Goal: Task Accomplishment & Management: Use online tool/utility

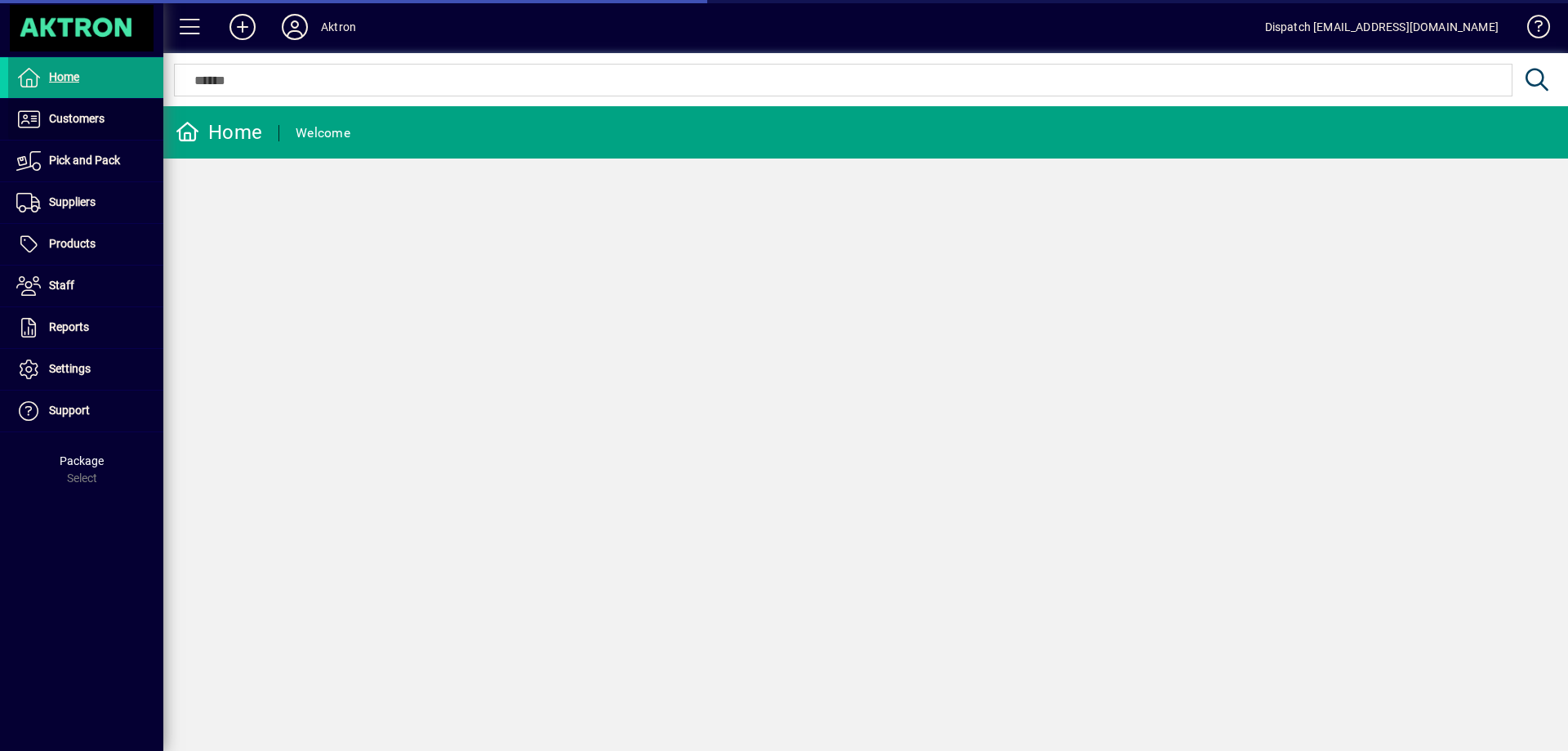
click at [97, 118] on span "Customers" at bounding box center [77, 118] width 55 height 13
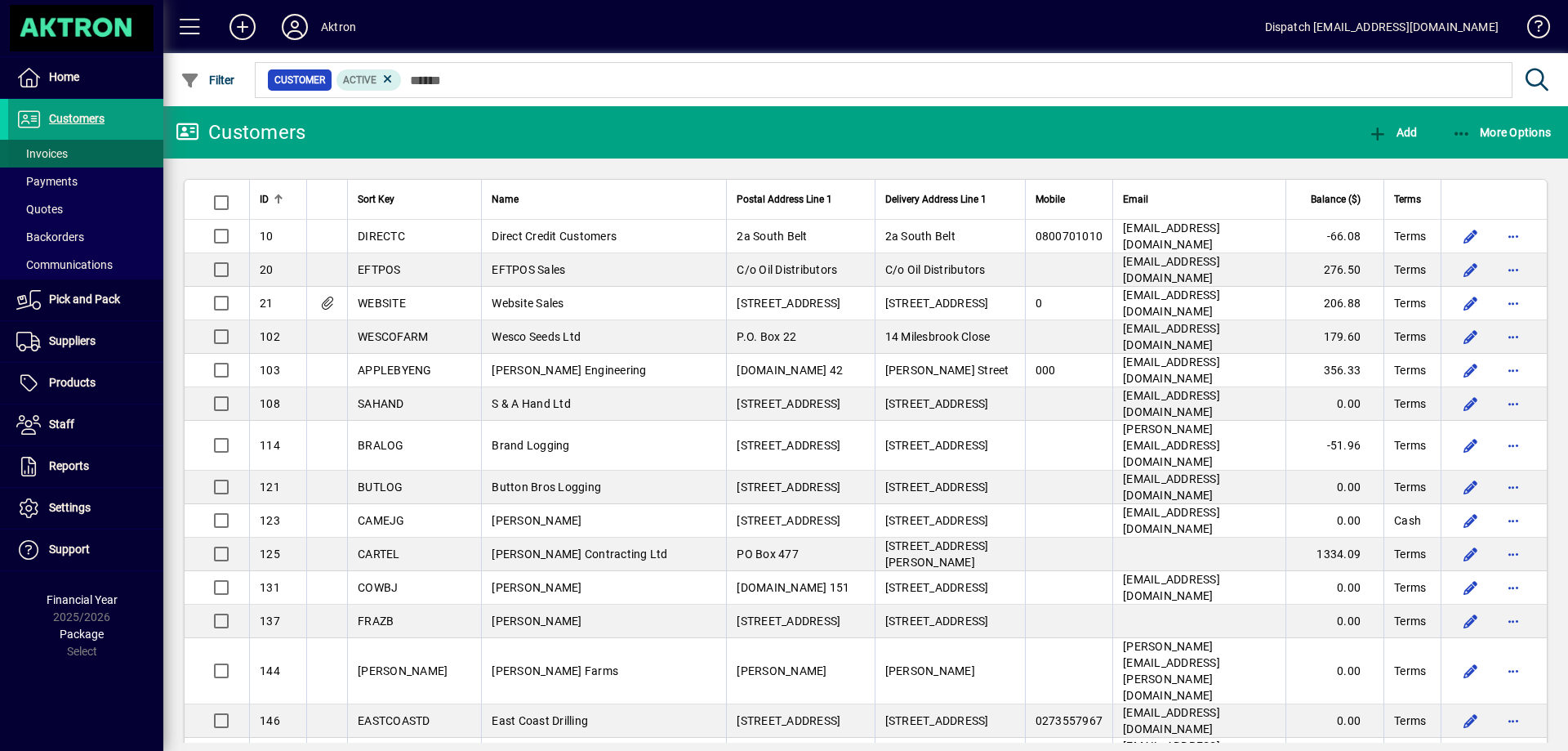
click at [56, 152] on span "Invoices" at bounding box center [42, 153] width 51 height 13
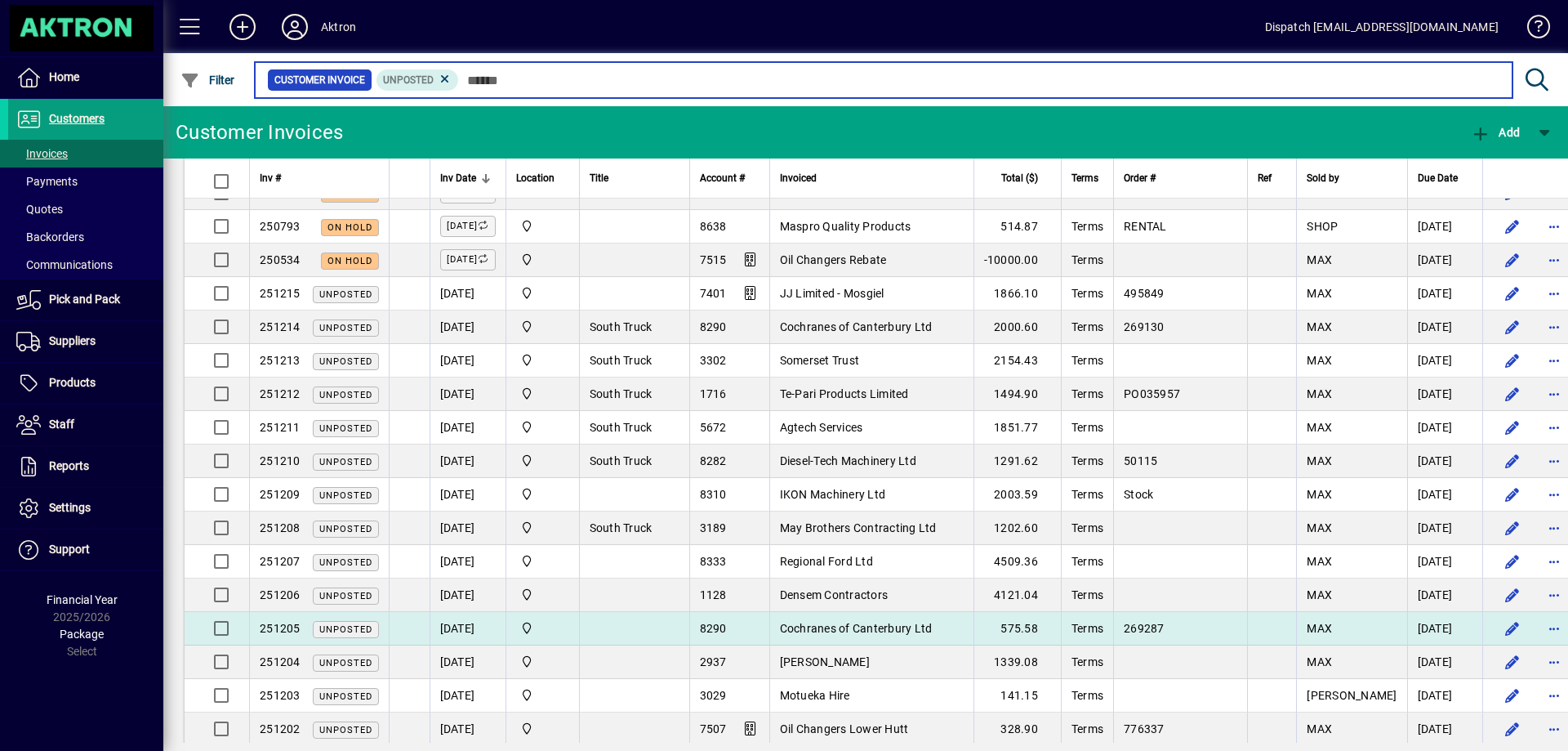
scroll to position [245, 0]
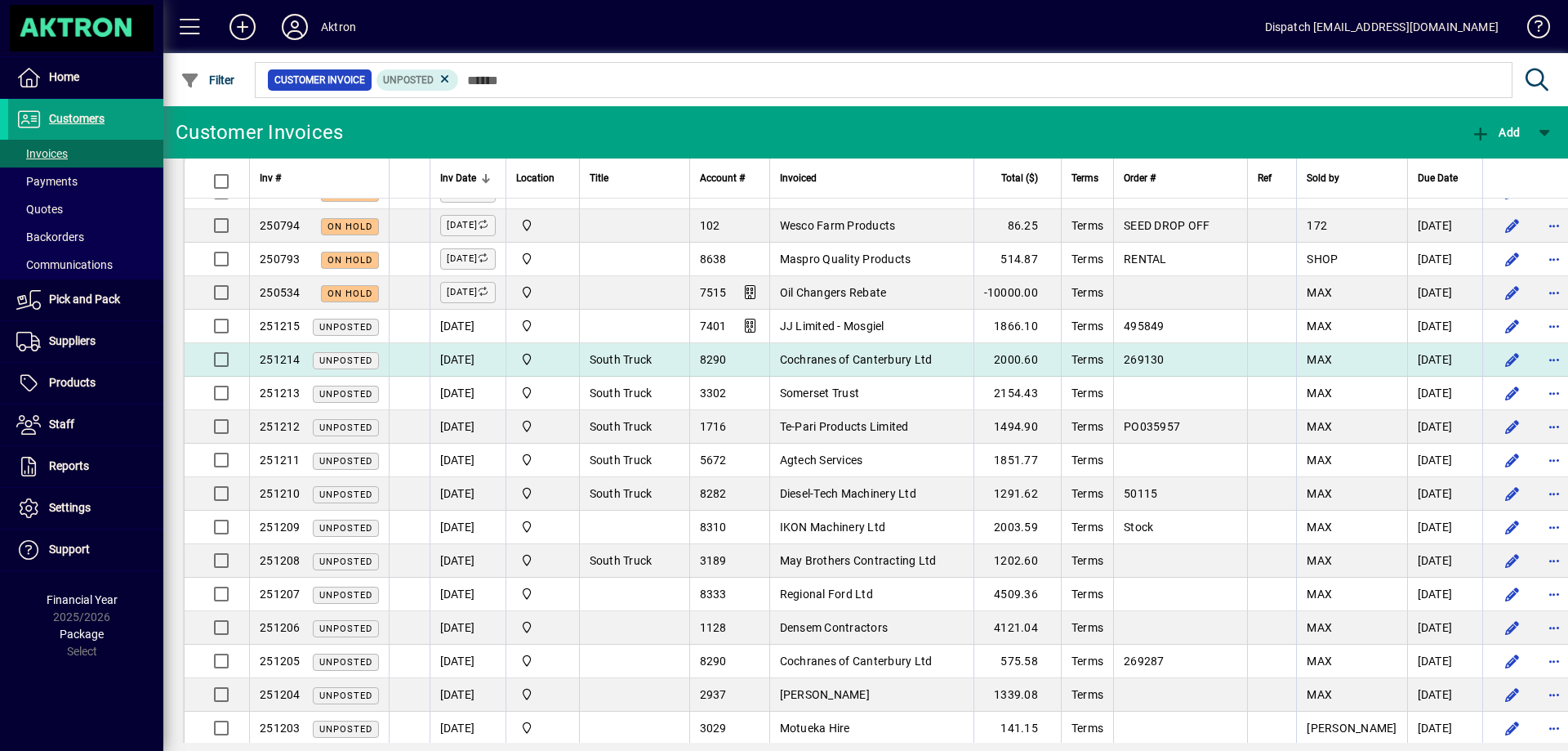
click at [869, 355] on span "Cochranes of Canterbury Ltd" at bounding box center [855, 360] width 152 height 13
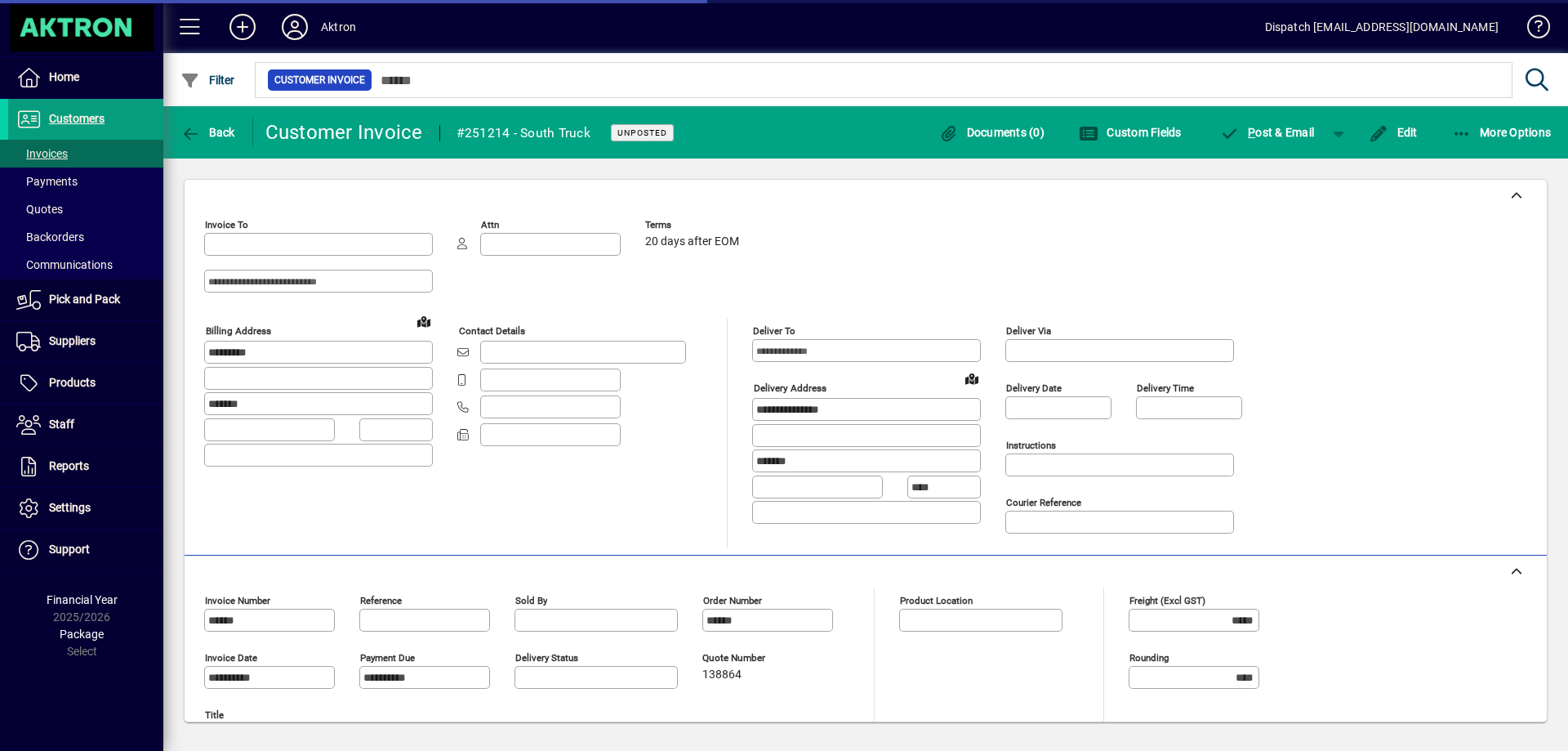
type input "**********"
type input "*******"
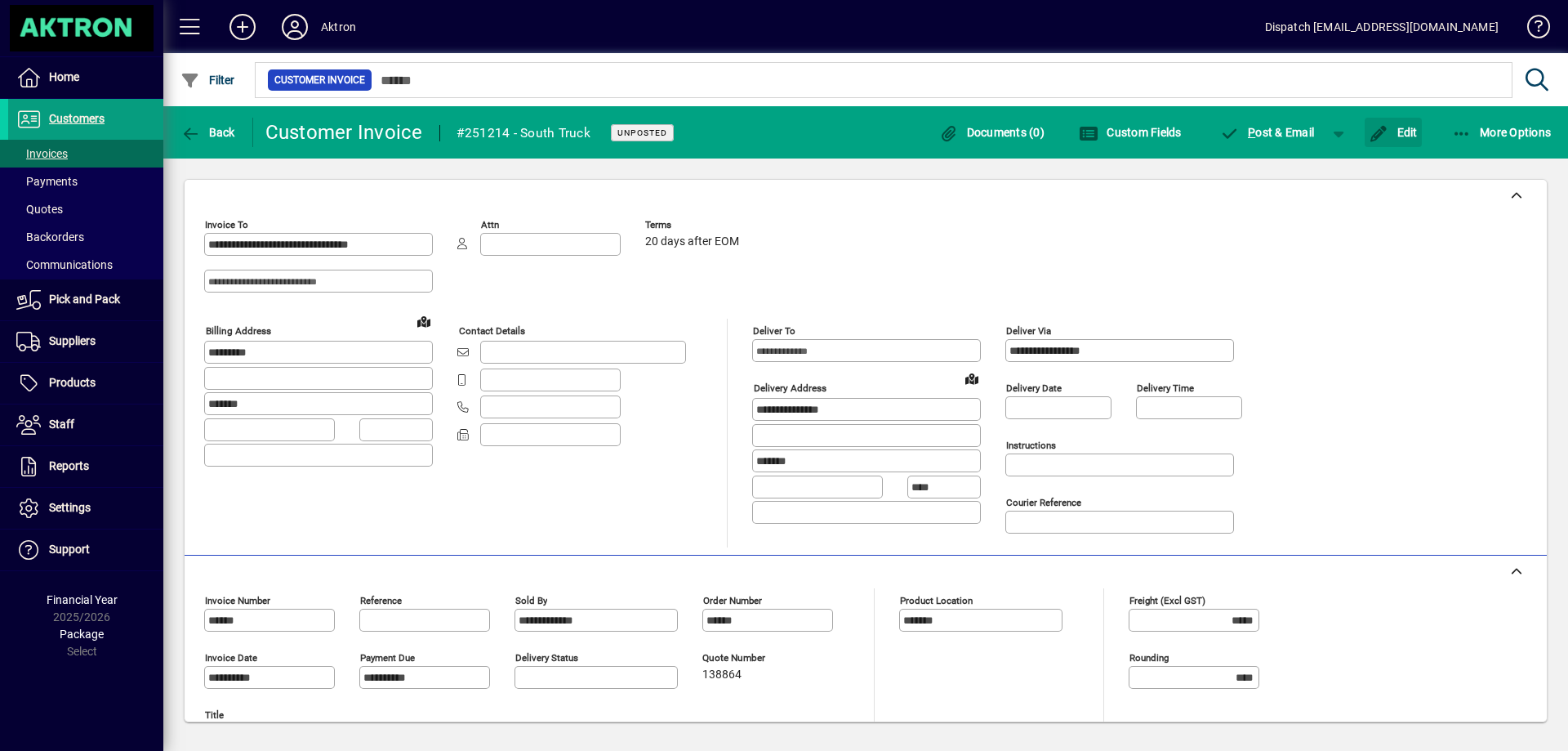
drag, startPoint x: 1409, startPoint y: 130, endPoint x: 1200, endPoint y: 302, distance: 270.7
click at [1407, 131] on span "Edit" at bounding box center [1394, 132] width 49 height 13
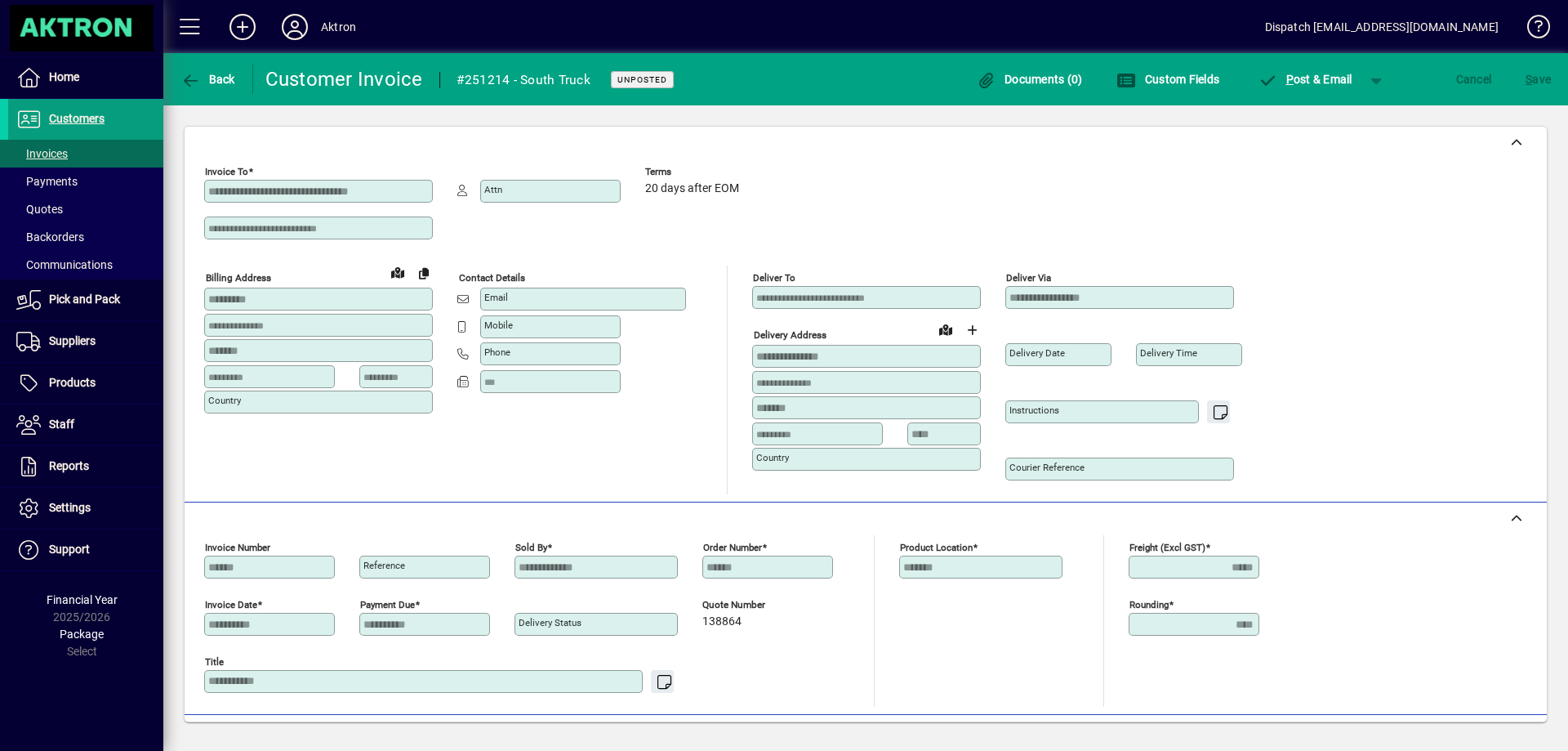
scroll to position [327, 0]
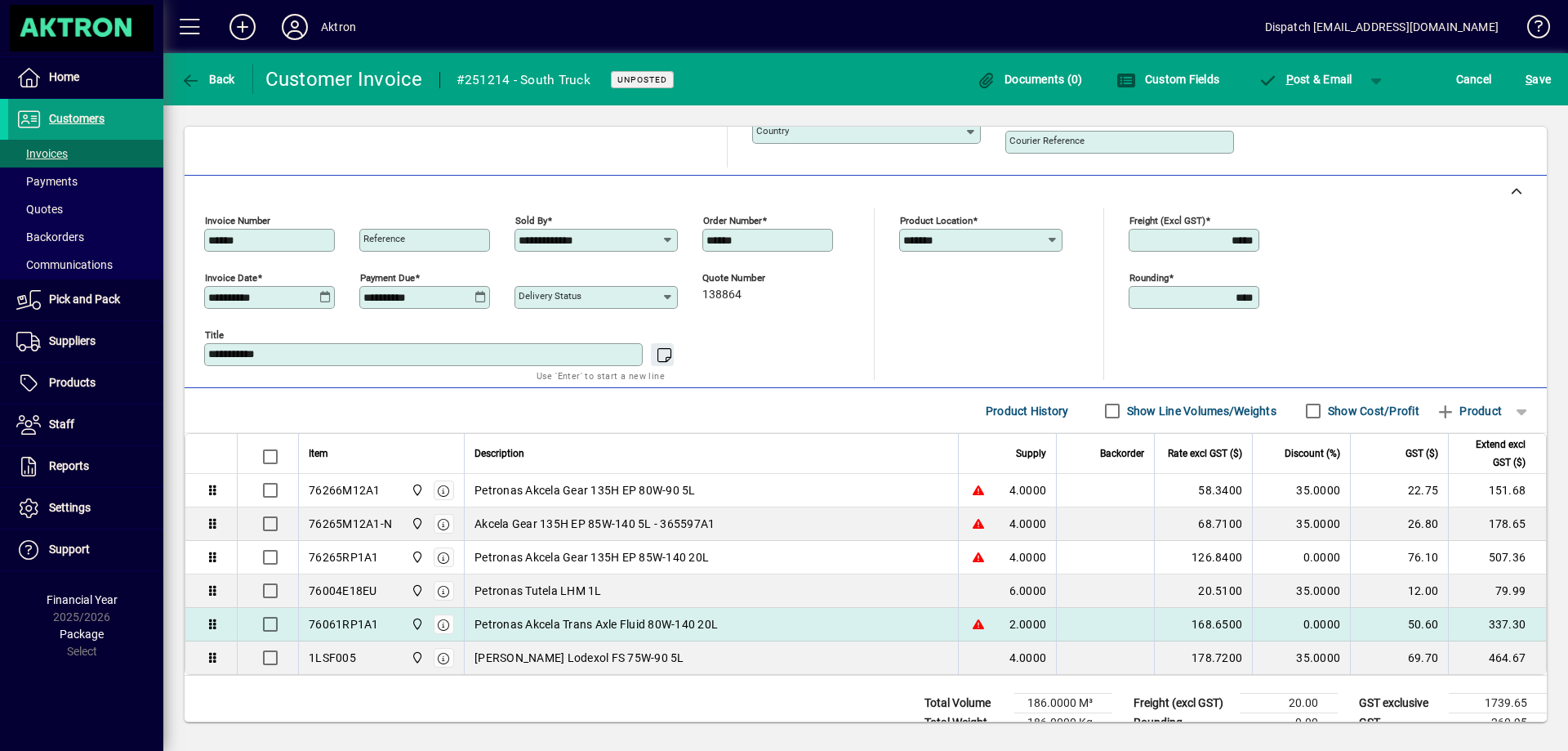
click at [706, 627] on span "Petronas Akcela Trans Axle Fluid 80W-140 20L" at bounding box center [596, 624] width 243 height 17
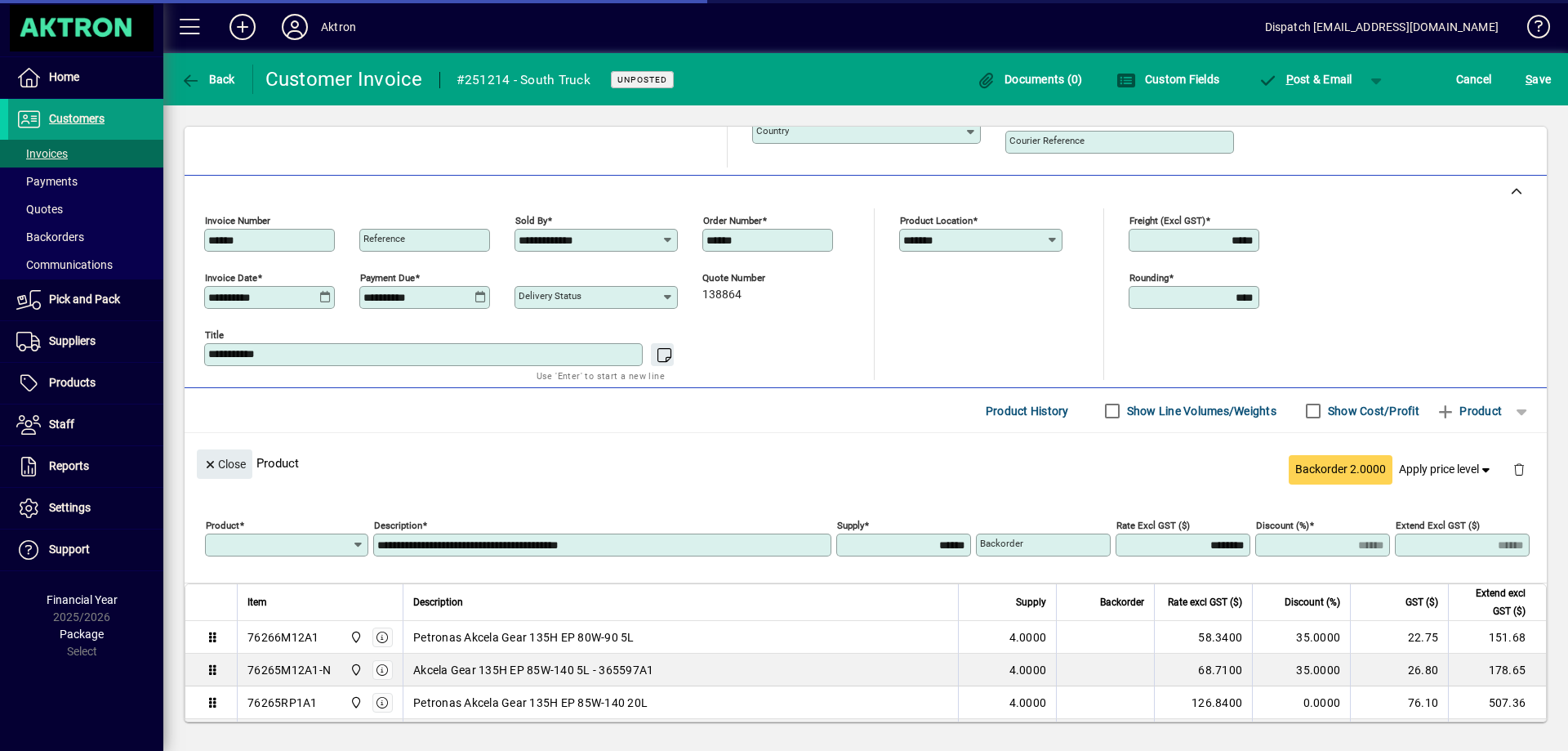
type input "**********"
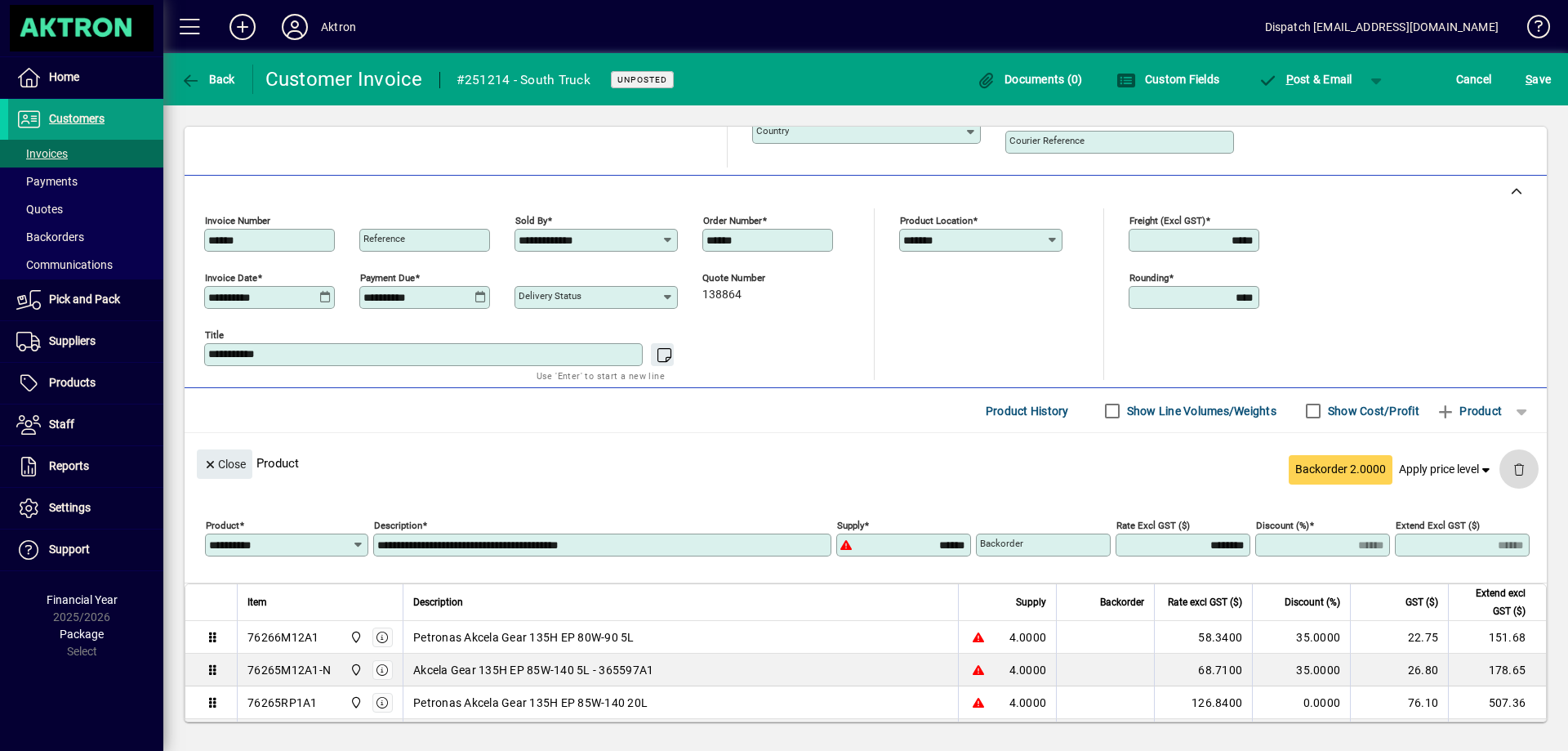
click at [1512, 466] on span "button" at bounding box center [1519, 469] width 40 height 40
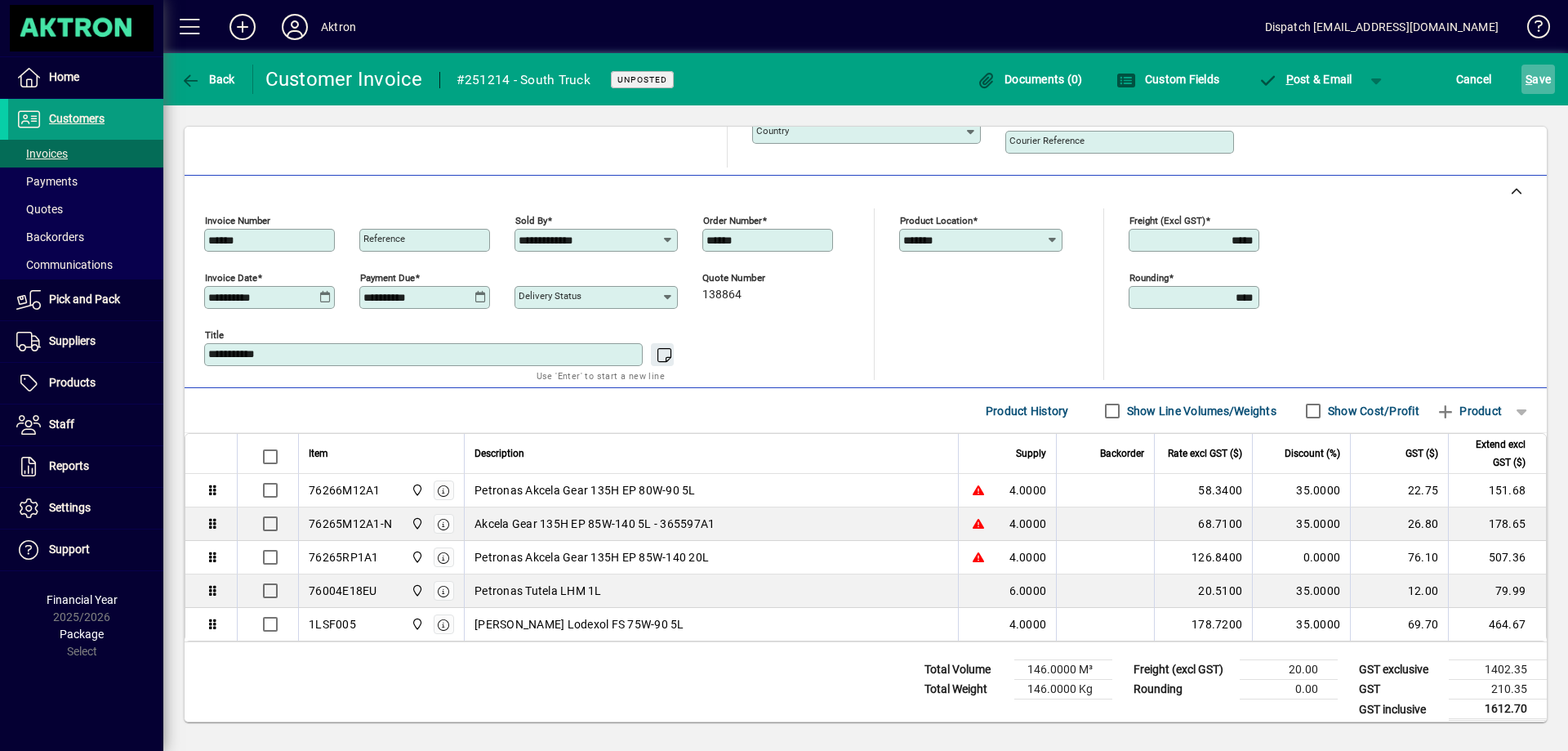
click at [1542, 88] on span "S ave" at bounding box center [1538, 79] width 26 height 26
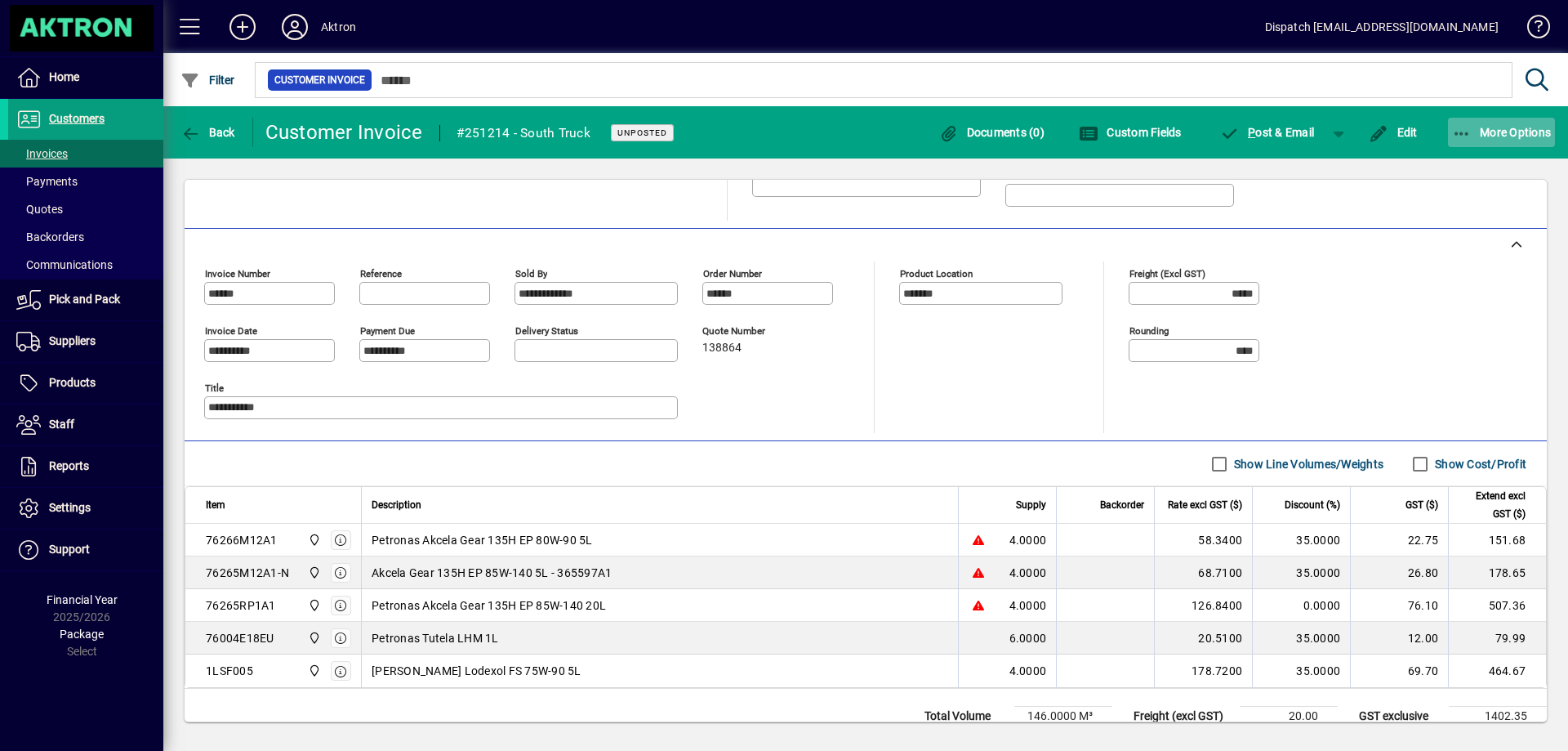
click at [1494, 129] on span "More Options" at bounding box center [1501, 132] width 100 height 13
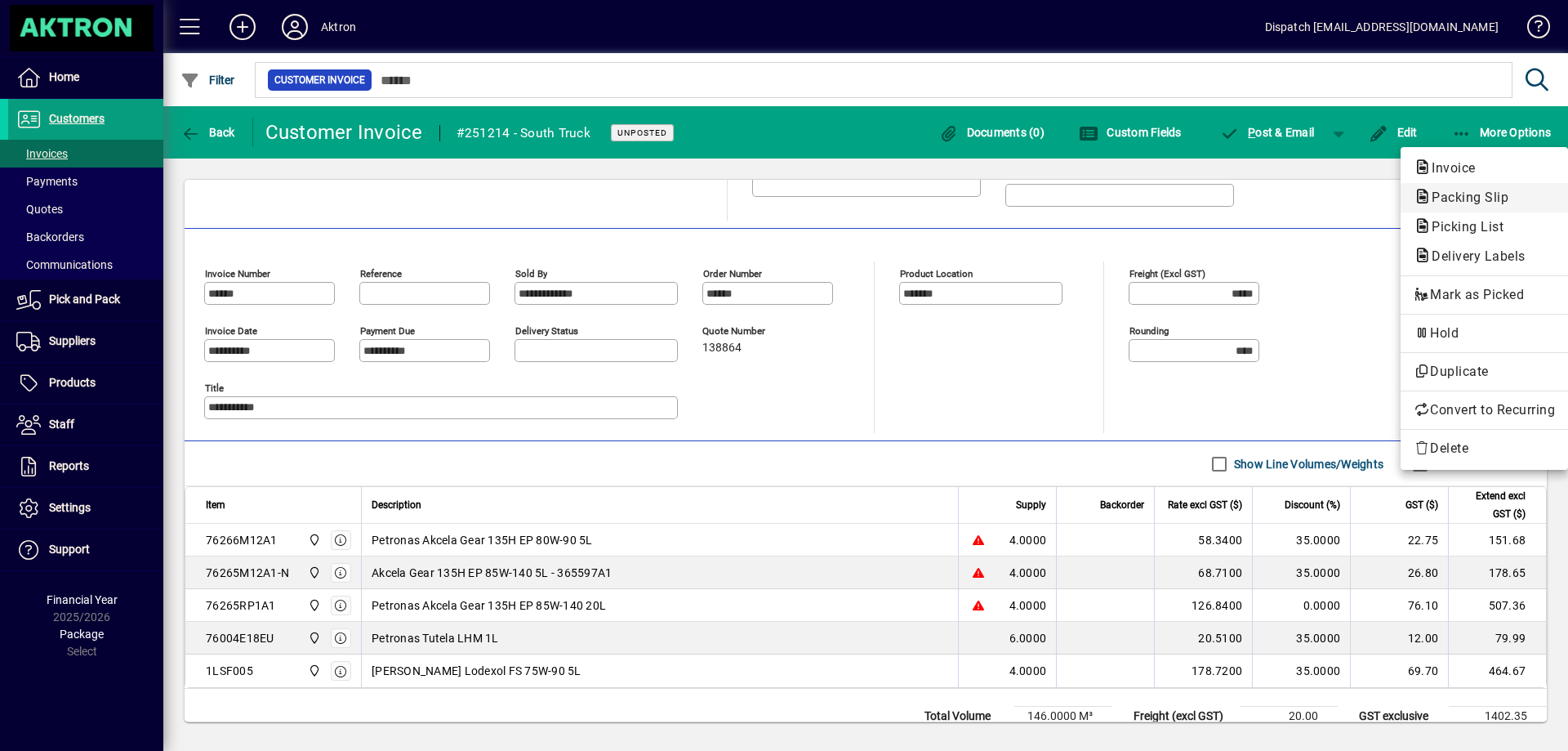
click at [1464, 190] on span "Packing Slip" at bounding box center [1465, 197] width 103 height 16
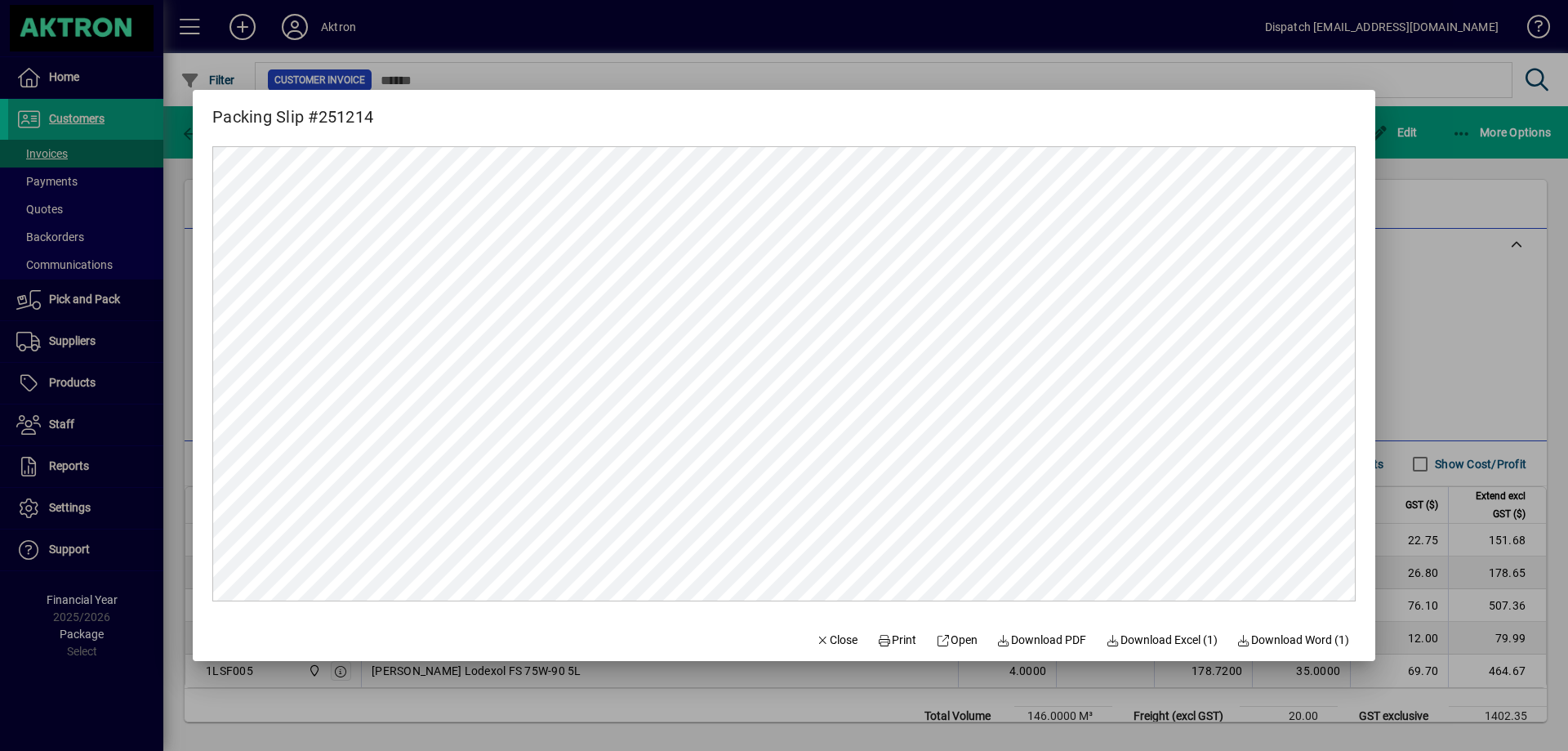
scroll to position [0, 0]
click at [887, 638] on span "Print" at bounding box center [897, 640] width 40 height 17
